Goal: Find contact information: Find contact information

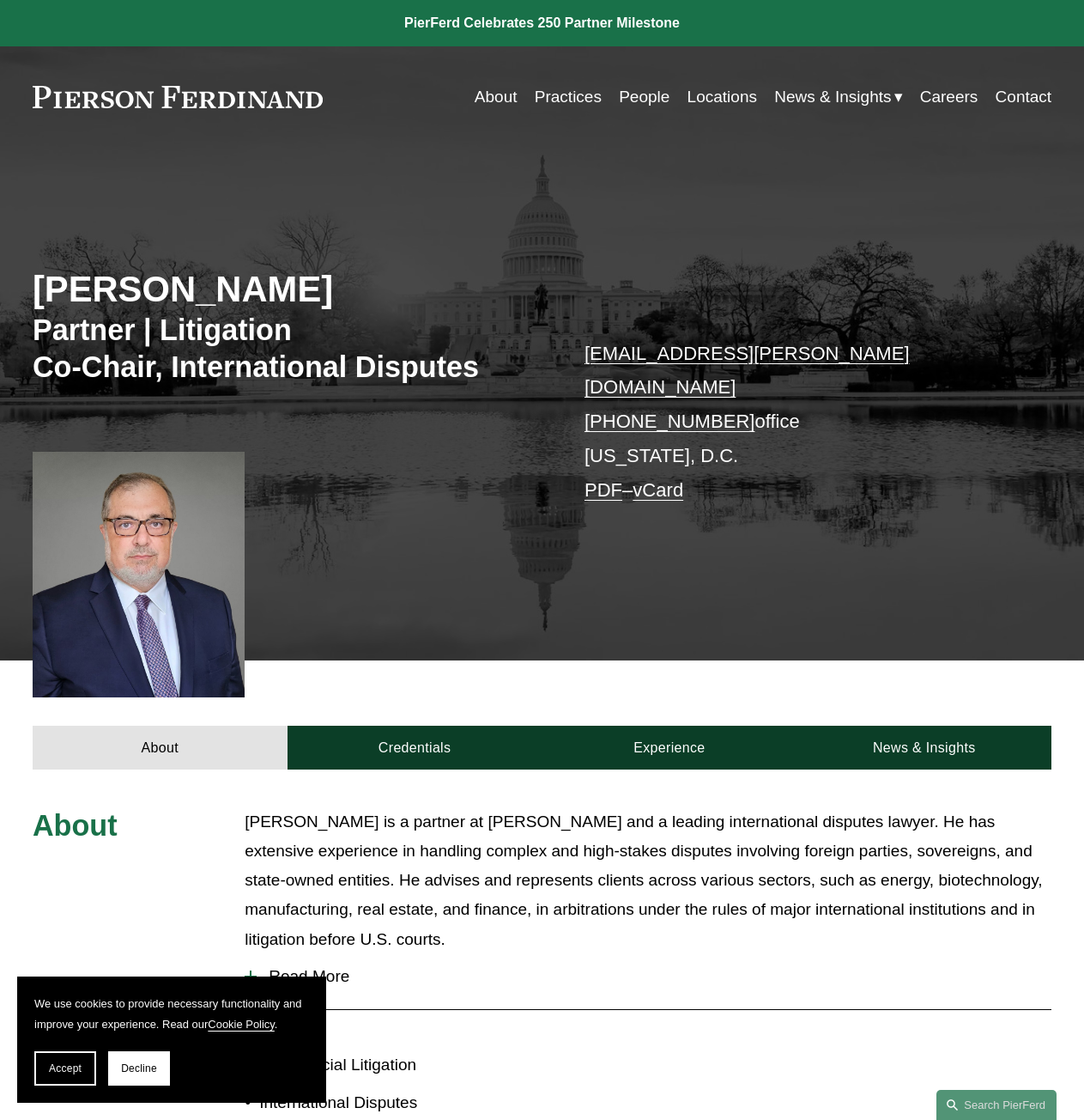
click at [523, 161] on div "Gene M. Burd Partner | Litigation Co-Chair, International Disputes gene.burd@pi…" at bounding box center [542, 405] width 1084 height 512
drag, startPoint x: 569, startPoint y: 393, endPoint x: 726, endPoint y: 386, distance: 157.2
click at [726, 386] on div "Gene M. Burd Partner | Litigation Co-Chair, International Disputes gene.burd@pi…" at bounding box center [542, 420] width 1084 height 480
copy link "+1.202.803.5407"
click at [705, 483] on div "Gene M. Burd Partner | Litigation Co-Chair, International Disputes gene.burd@pi…" at bounding box center [542, 420] width 1084 height 480
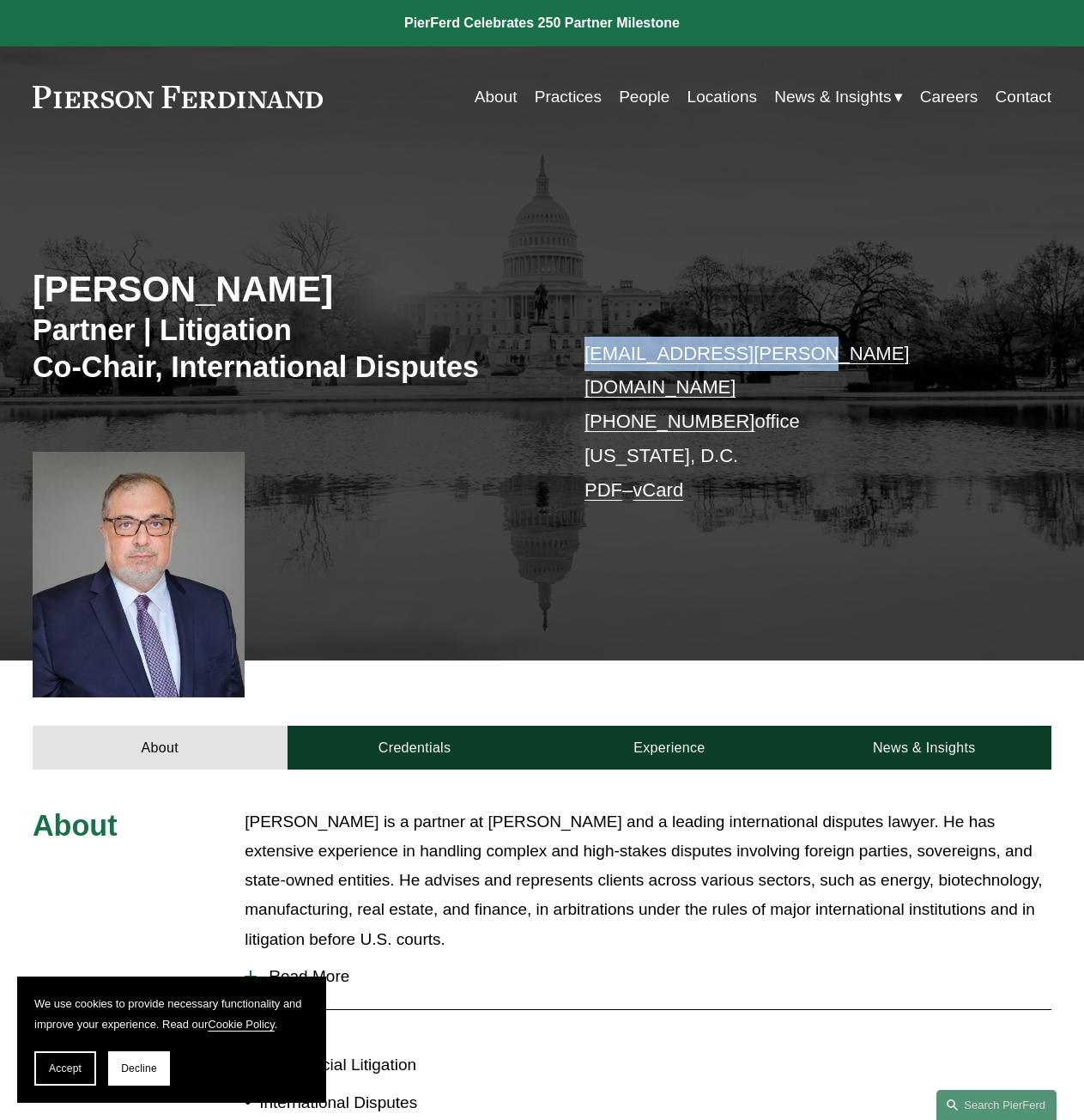
drag, startPoint x: 818, startPoint y: 360, endPoint x: 572, endPoint y: 360, distance: 246.0
click at [572, 360] on div "Gene M. Burd Partner | Litigation Co-Chair, International Disputes gene.burd@pi…" at bounding box center [542, 420] width 1084 height 480
click at [1013, 403] on div "Gene M. Burd Partner | Litigation Co-Chair, International Disputes gene.burd@pi…" at bounding box center [542, 420] width 1084 height 480
click at [644, 422] on p "gene.burd@pierferd.com +1.202.803.5407 office Washington, D.C. PDF – vCard" at bounding box center [797, 422] width 425 height 171
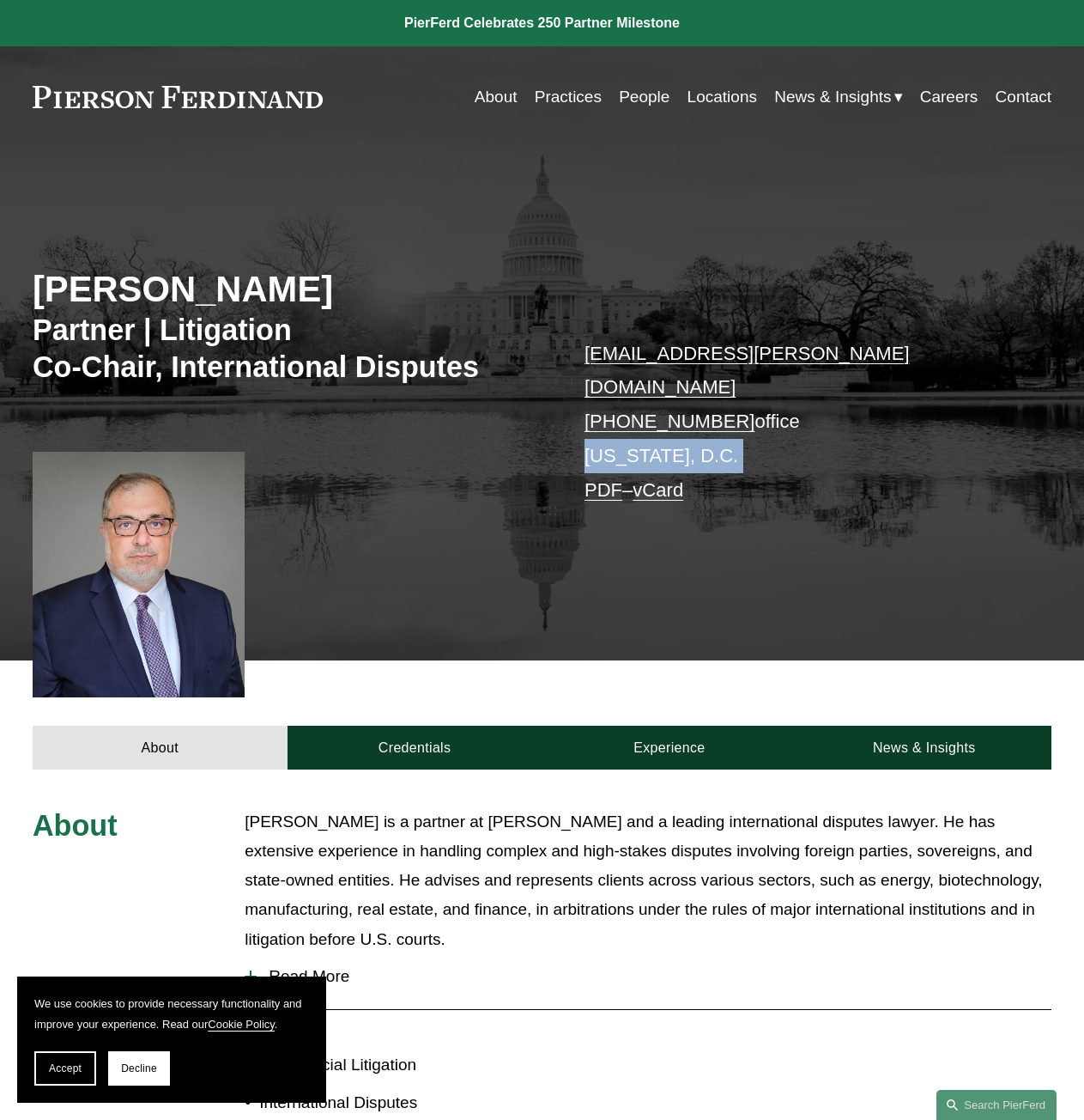
drag, startPoint x: 644, startPoint y: 422, endPoint x: 772, endPoint y: 415, distance: 128.2
click at [772, 415] on p "gene.burd@pierferd.com +1.202.803.5407 office Washington, D.C. PDF – vCard" at bounding box center [797, 422] width 425 height 171
copy p "[US_STATE], D.C."
click at [653, 413] on p "gene.burd@pierferd.com +1.202.803.5407 office Washington, D.C. PDF – vCard" at bounding box center [797, 422] width 425 height 171
click at [637, 428] on p "gene.burd@pierferd.com +1.202.803.5407 office Washington, D.C. PDF – vCard" at bounding box center [797, 422] width 425 height 171
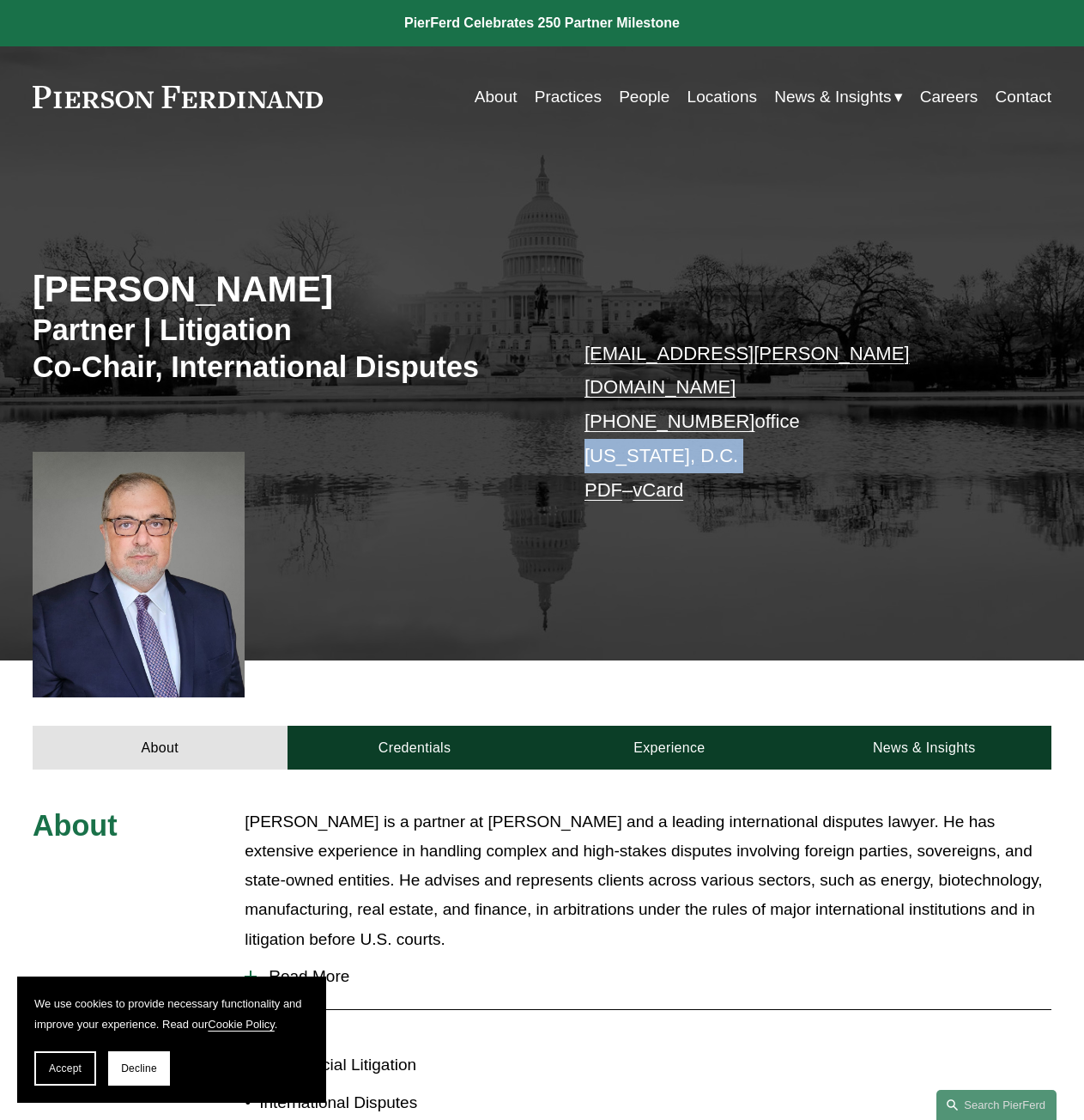
click at [637, 428] on p "gene.burd@pierferd.com +1.202.803.5407 office Washington, D.C. PDF – vCard" at bounding box center [797, 422] width 425 height 171
click at [632, 425] on p "gene.burd@pierferd.com +1.202.803.5407 office Washington, D.C. PDF – vCard" at bounding box center [797, 422] width 425 height 171
drag, startPoint x: 632, startPoint y: 425, endPoint x: 3, endPoint y: 298, distance: 641.7
click at [631, 425] on p "gene.burd@pierferd.com +1.202.803.5407 office Washington, D.C. PDF – vCard" at bounding box center [797, 422] width 425 height 171
click at [626, 423] on p "gene.burd@pierferd.com +1.202.803.5407 office Washington, D.C. PDF – vCard" at bounding box center [797, 422] width 425 height 171
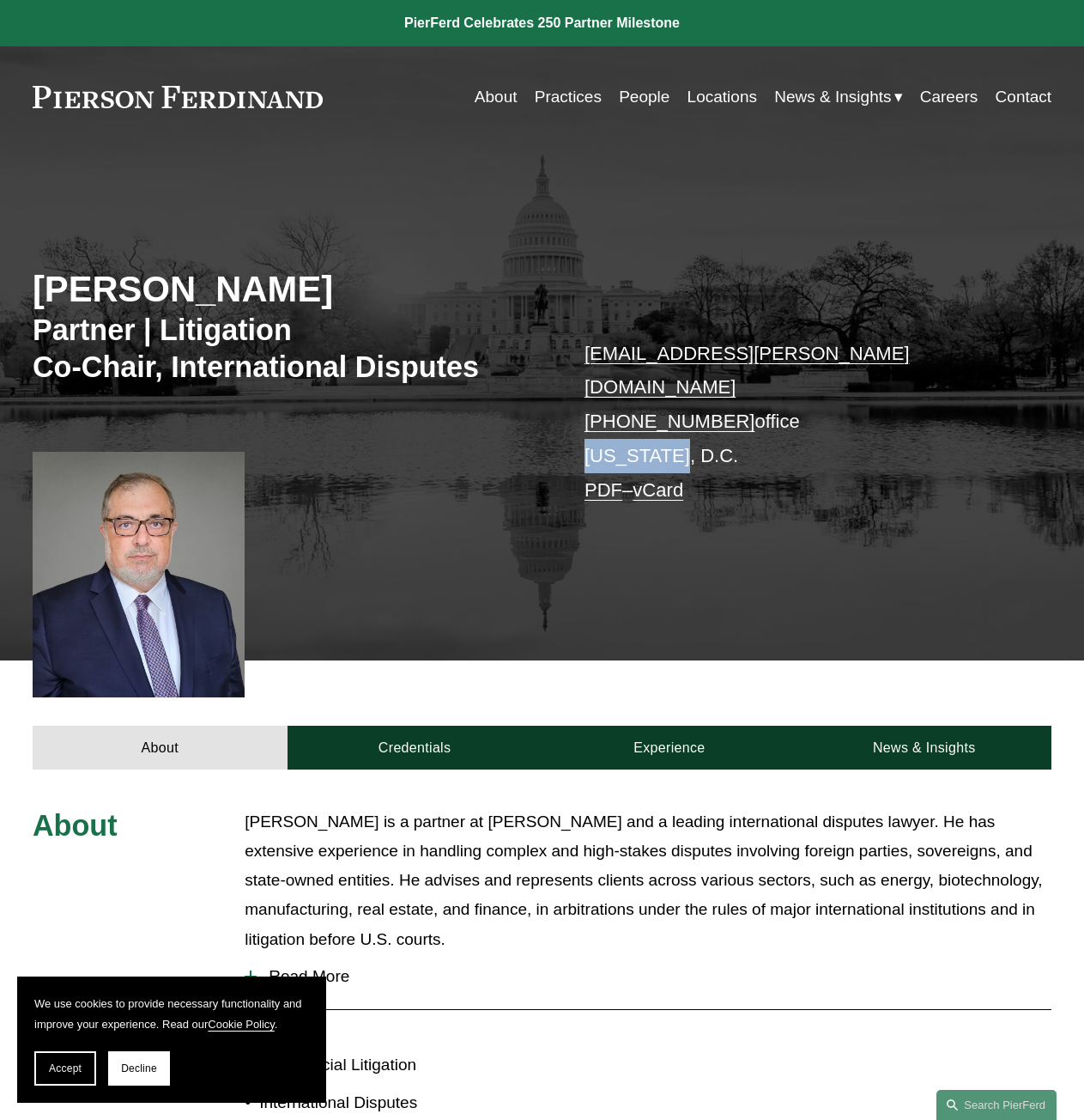
click at [626, 423] on p "gene.burd@pierferd.com +1.202.803.5407 office Washington, D.C. PDF – vCard" at bounding box center [797, 422] width 425 height 171
click at [787, 406] on p "gene.burd@pierferd.com +1.202.803.5407 office Washington, D.C. PDF – vCard" at bounding box center [797, 422] width 425 height 171
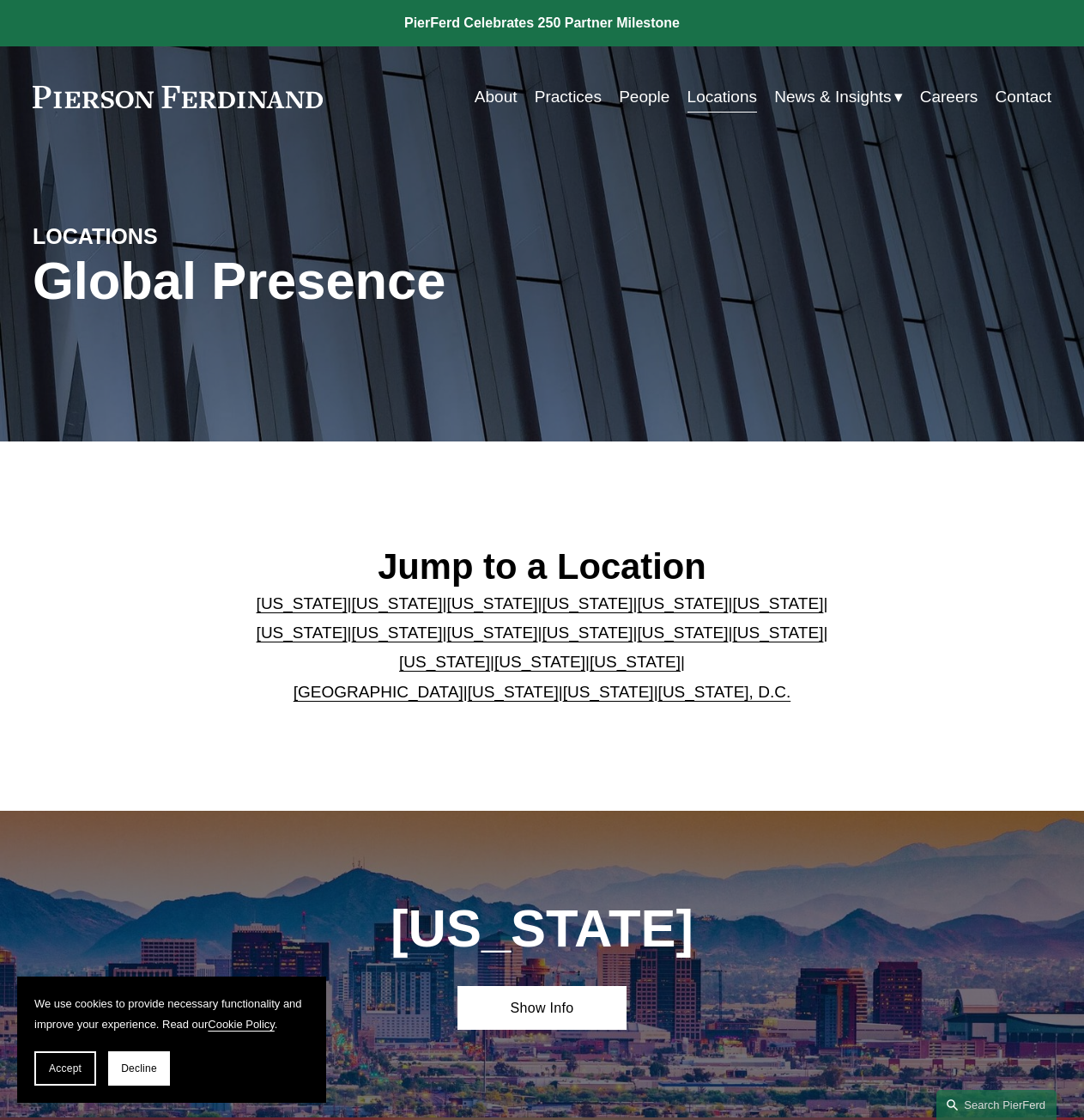
click at [729, 695] on link "[US_STATE], D.C." at bounding box center [725, 692] width 133 height 18
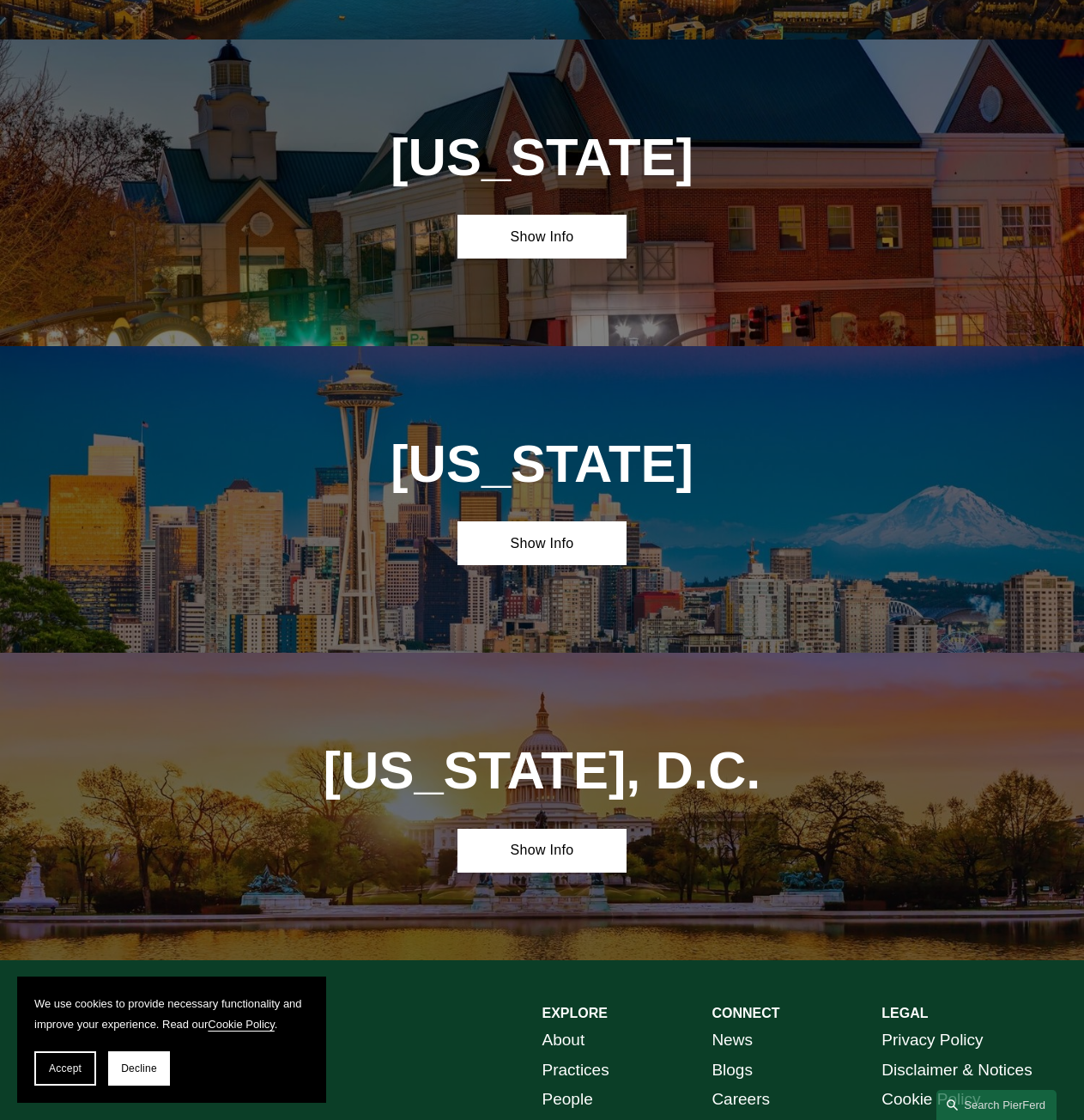
scroll to position [5963, 0]
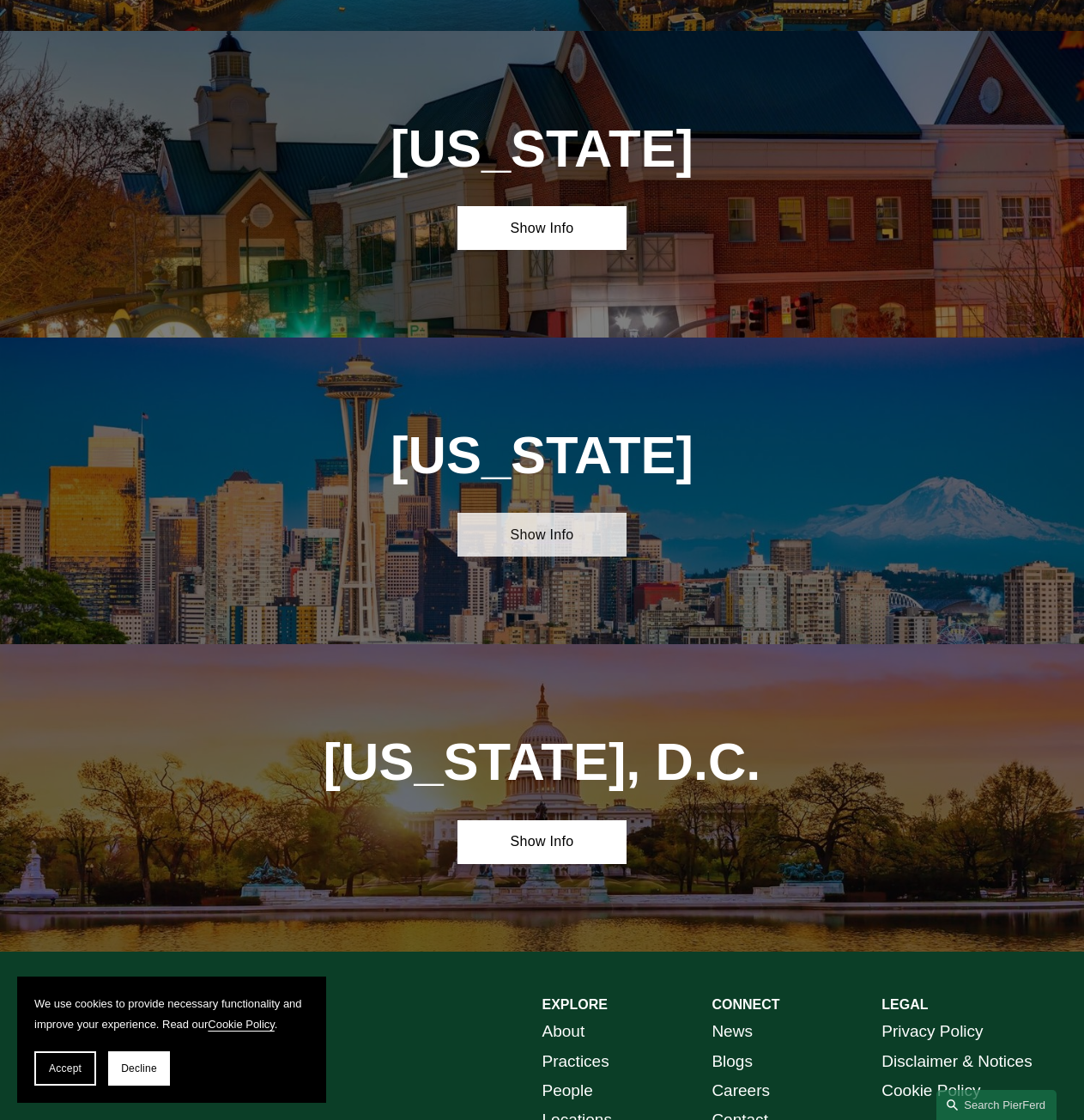
click at [519, 513] on link "Show Info" at bounding box center [542, 534] width 170 height 44
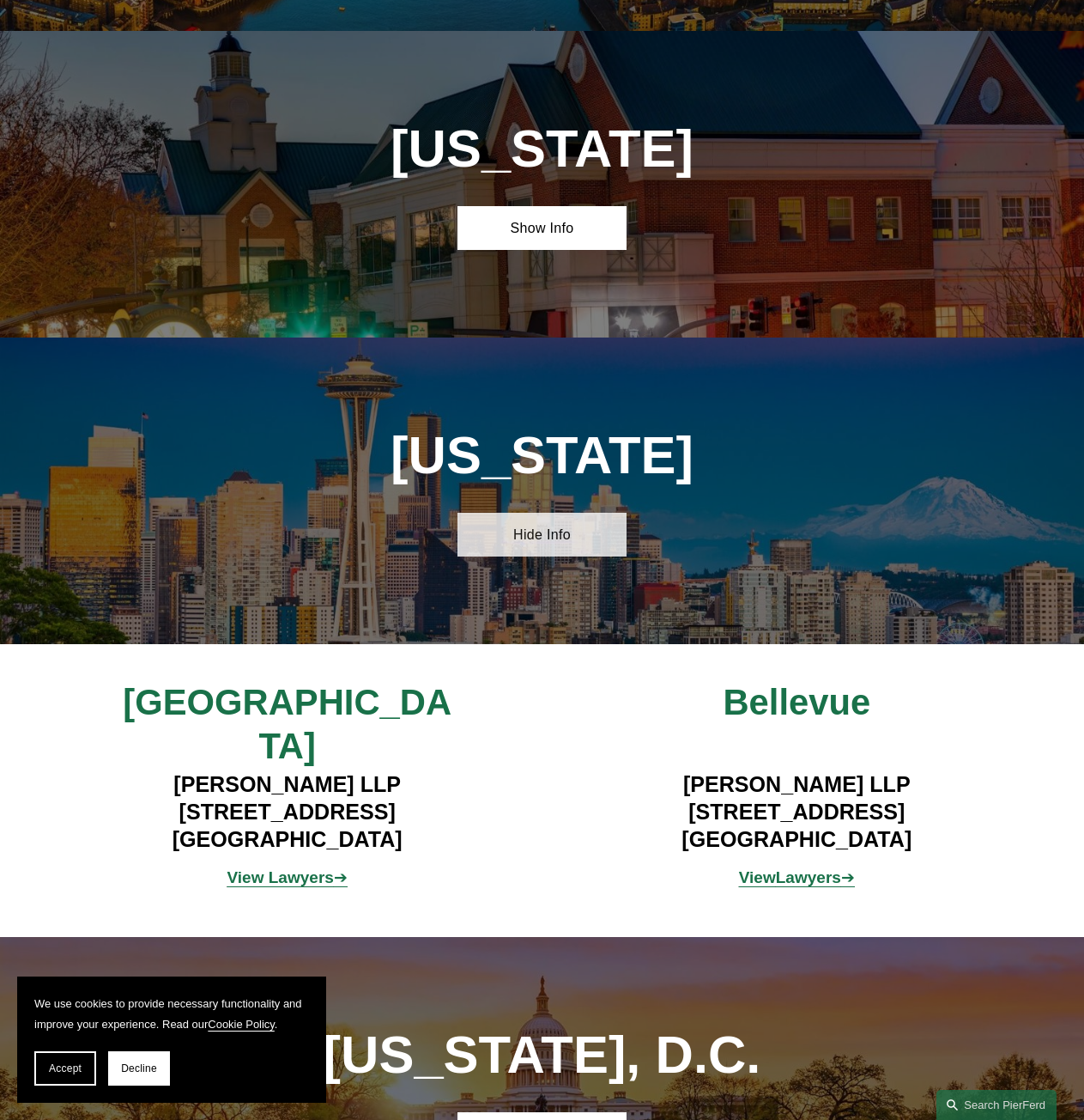
click at [517, 513] on link "Hide Info" at bounding box center [542, 534] width 170 height 44
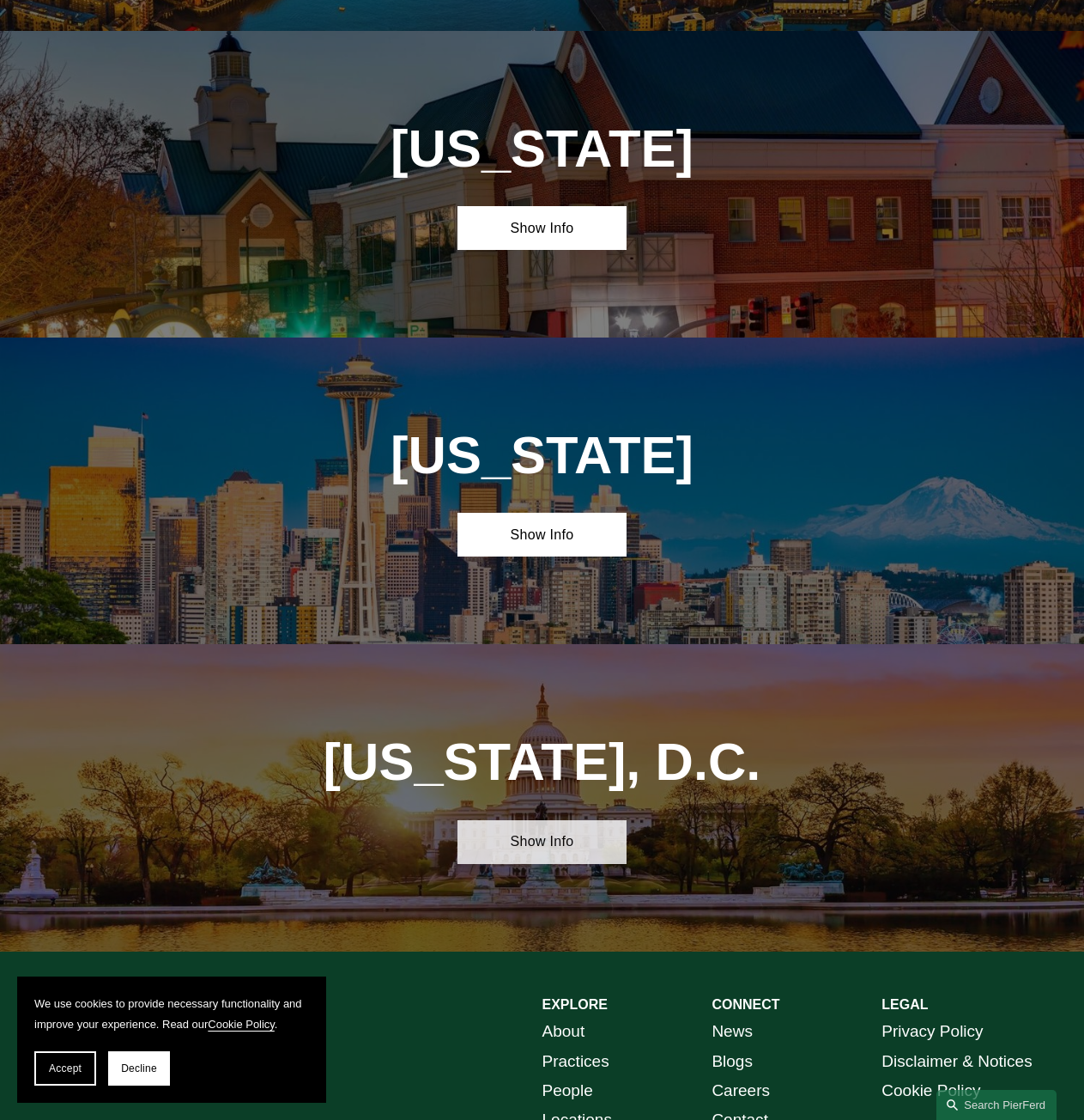
click at [558, 820] on link "Show Info" at bounding box center [542, 842] width 170 height 44
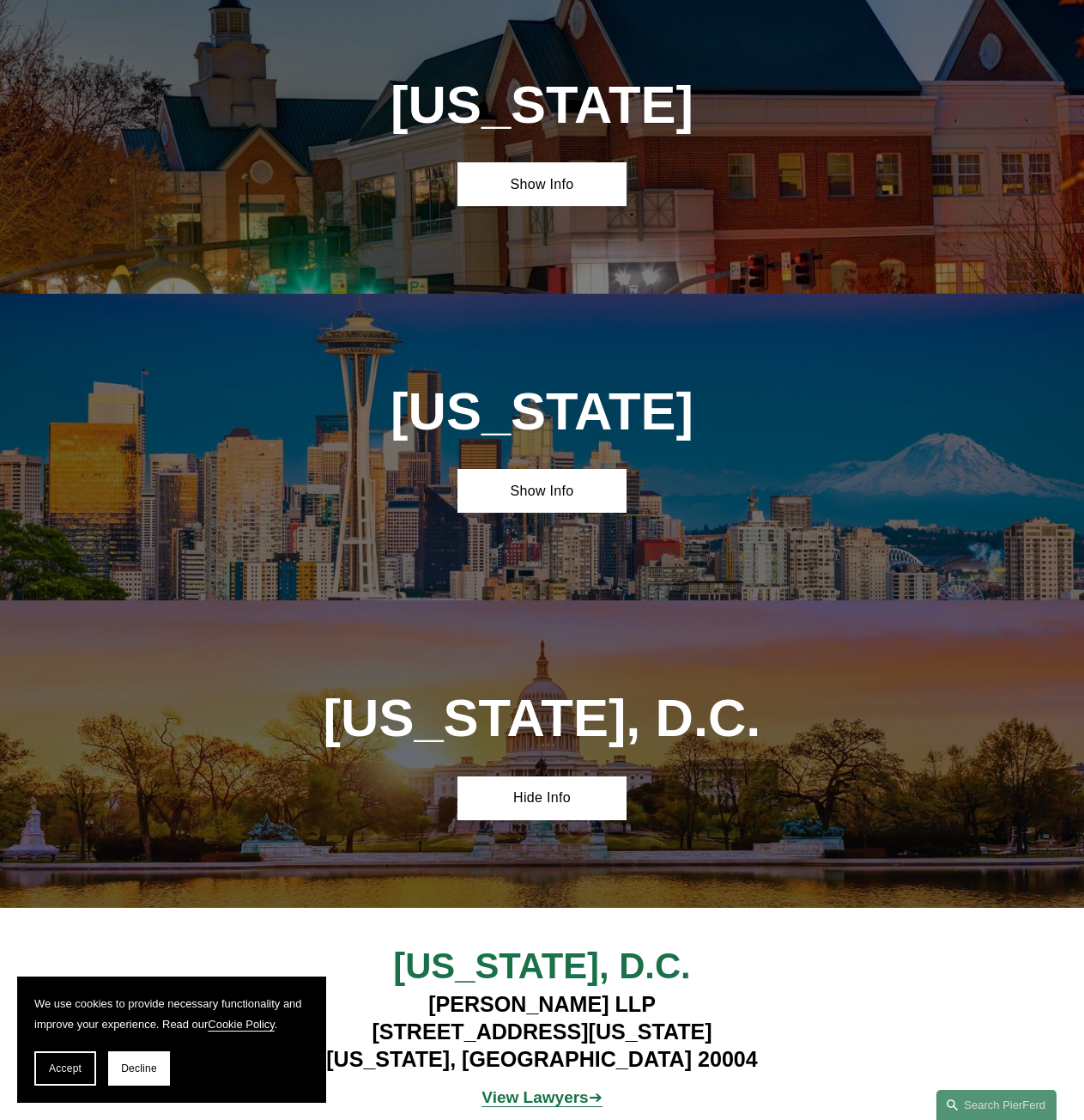
scroll to position [6049, 0]
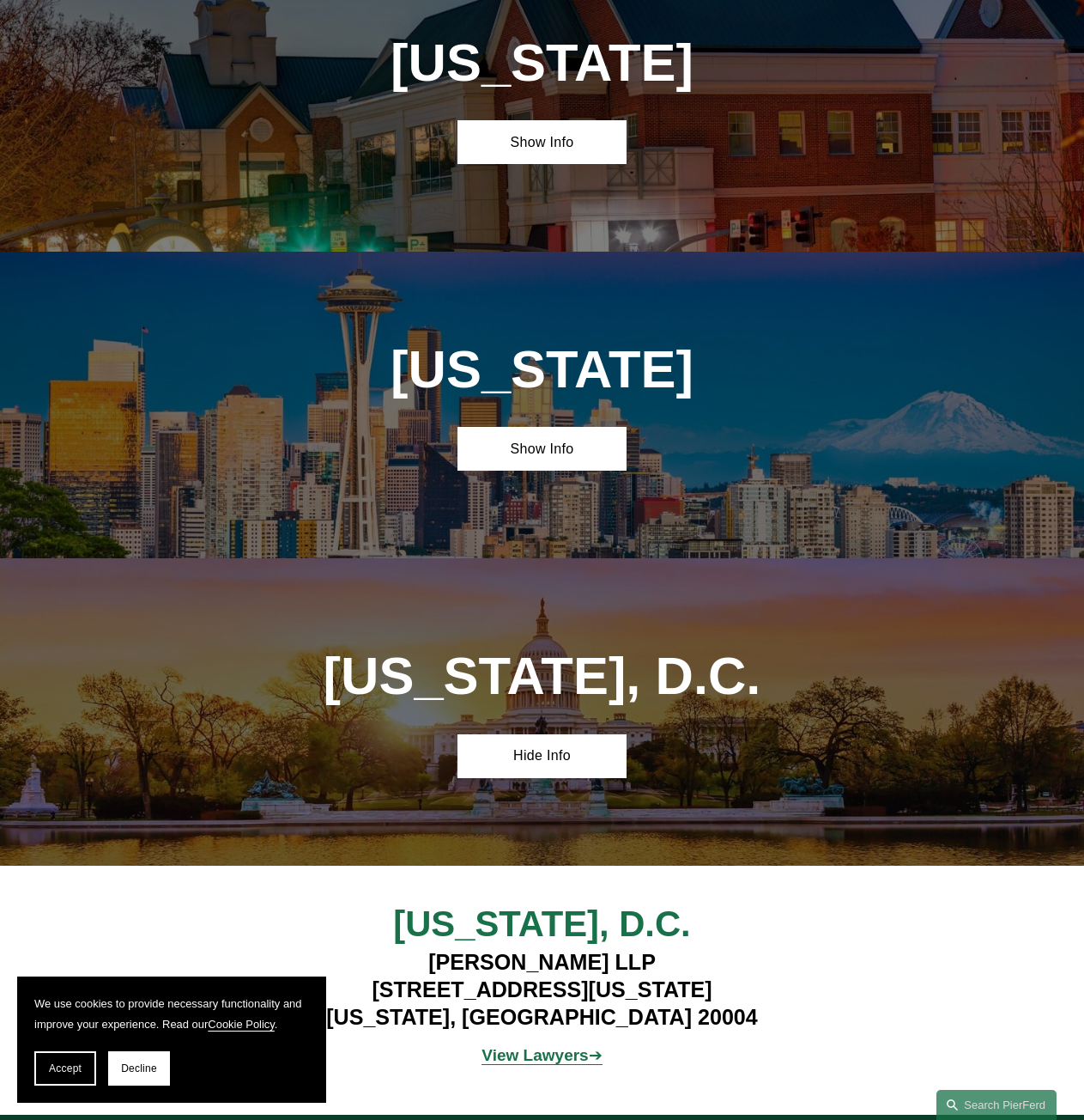
drag, startPoint x: 379, startPoint y: 762, endPoint x: 327, endPoint y: 800, distance: 64.4
click at [678, 949] on h4 "[PERSON_NAME][GEOGRAPHIC_DATA][STREET_ADDRESS][US_STATE][US_STATE]" at bounding box center [542, 990] width 595 height 82
drag, startPoint x: 334, startPoint y: 795, endPoint x: 730, endPoint y: 787, distance: 396.1
click at [742, 949] on h4 "[PERSON_NAME][GEOGRAPHIC_DATA][STREET_ADDRESS][US_STATE][US_STATE]" at bounding box center [542, 990] width 595 height 82
copy h4 "[STREET_ADDRESS][US_STATE]"
